Goal: Information Seeking & Learning: Check status

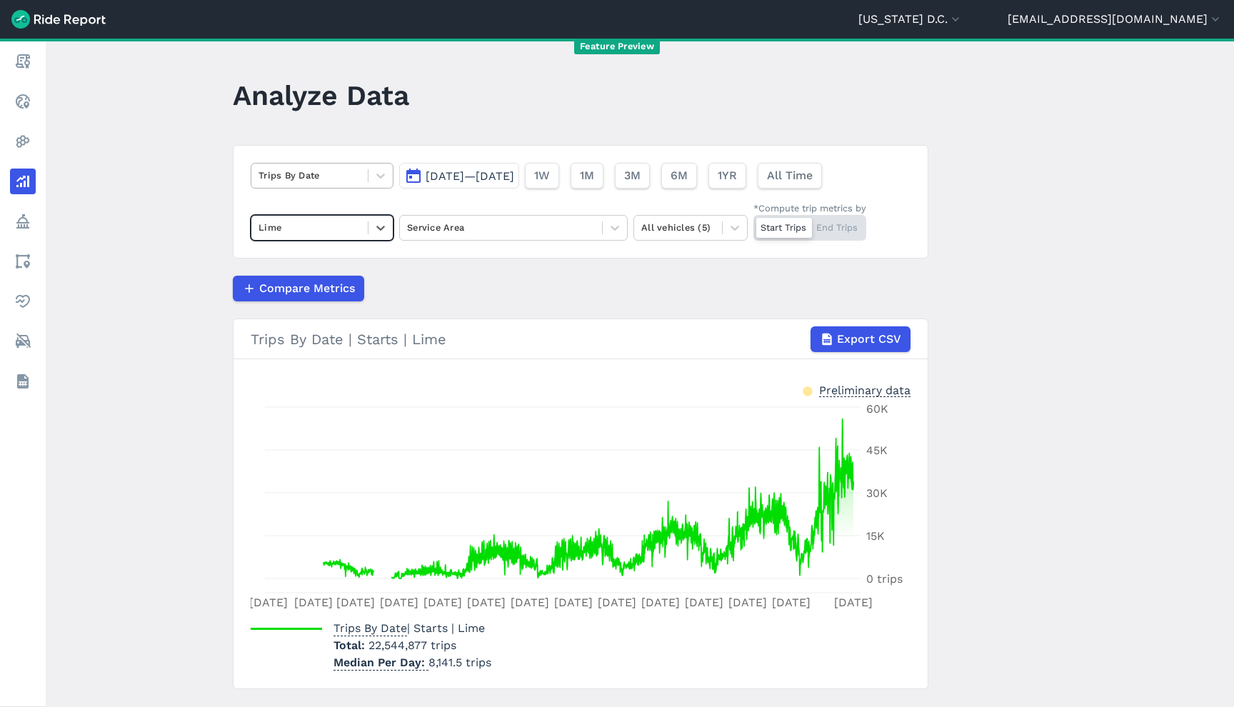
click at [305, 181] on div at bounding box center [310, 175] width 102 height 16
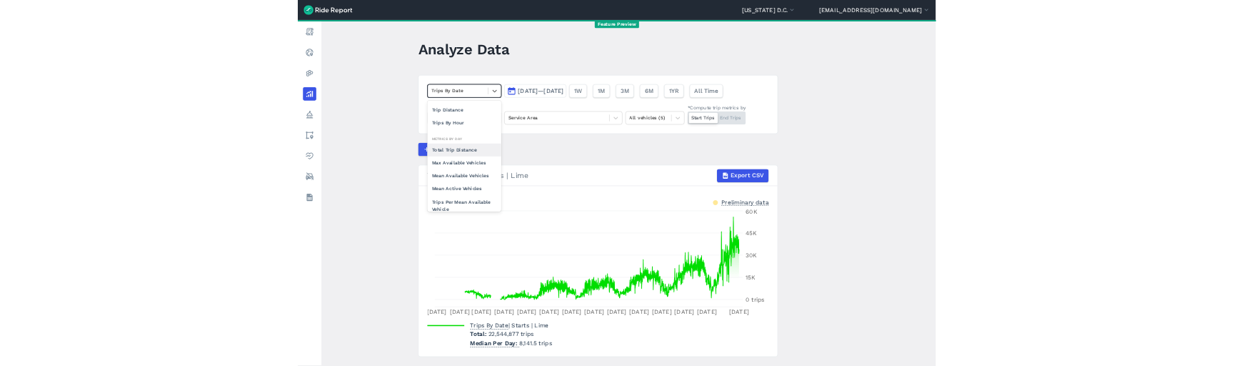
scroll to position [44, 0]
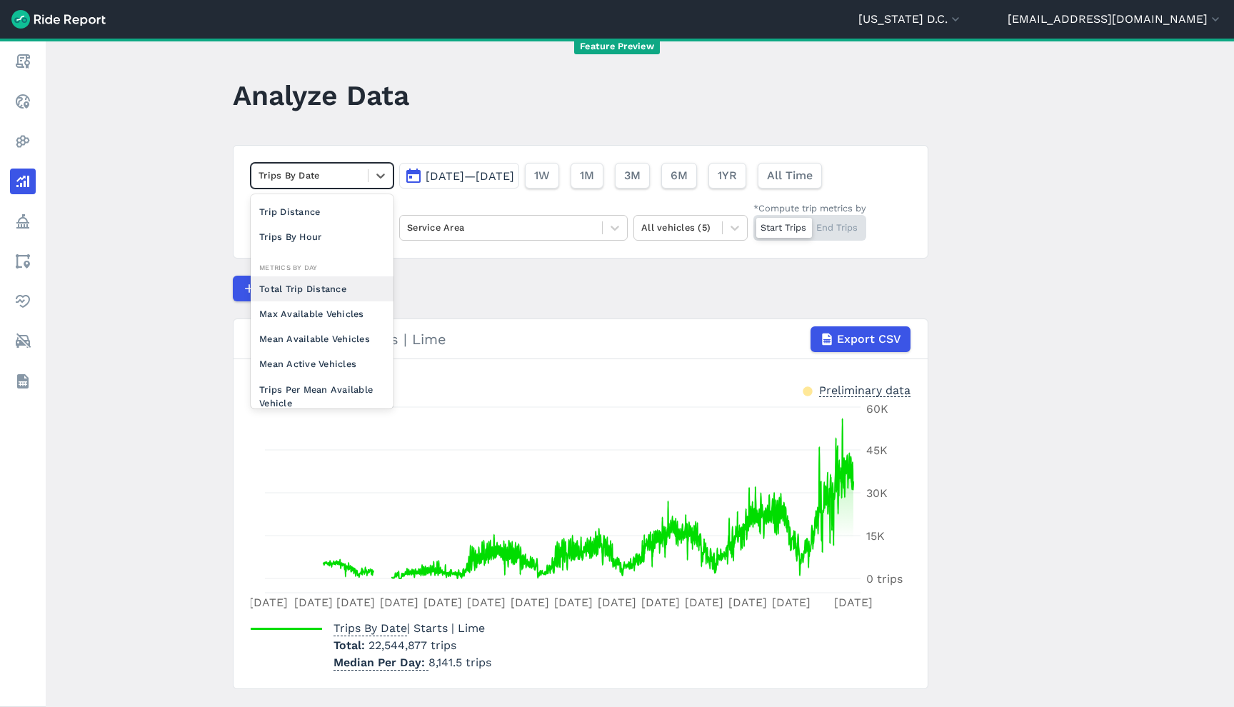
click at [326, 292] on div "Total Trip Distance" at bounding box center [322, 288] width 143 height 25
